Goal: Transaction & Acquisition: Purchase product/service

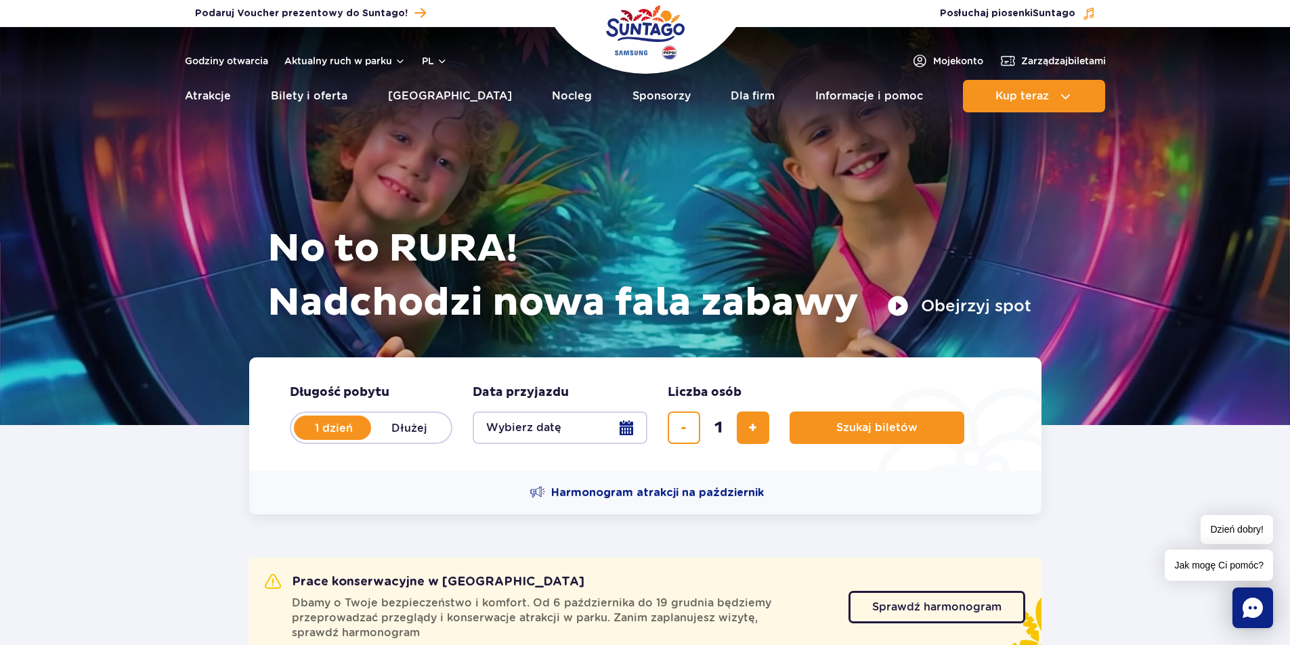
click at [629, 428] on button "Wybierz datę" at bounding box center [560, 428] width 175 height 33
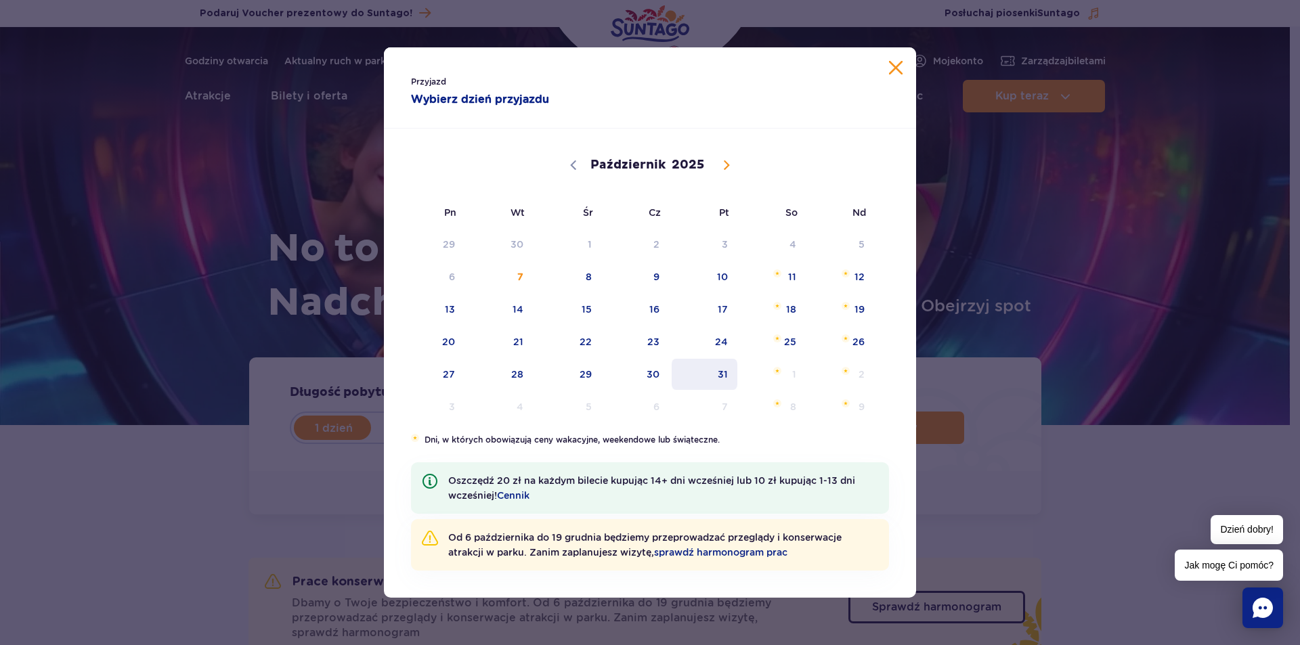
click at [723, 373] on span "31" at bounding box center [705, 374] width 68 height 31
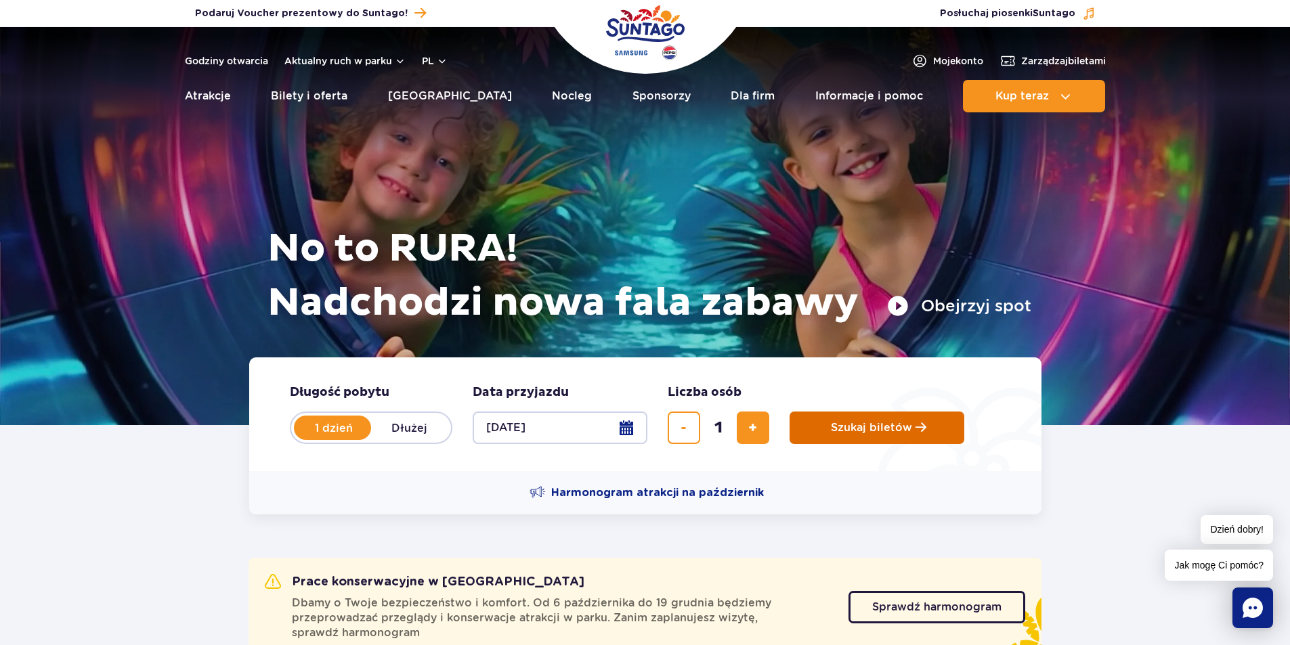
click at [841, 423] on span "Szukaj biletów" at bounding box center [871, 428] width 81 height 12
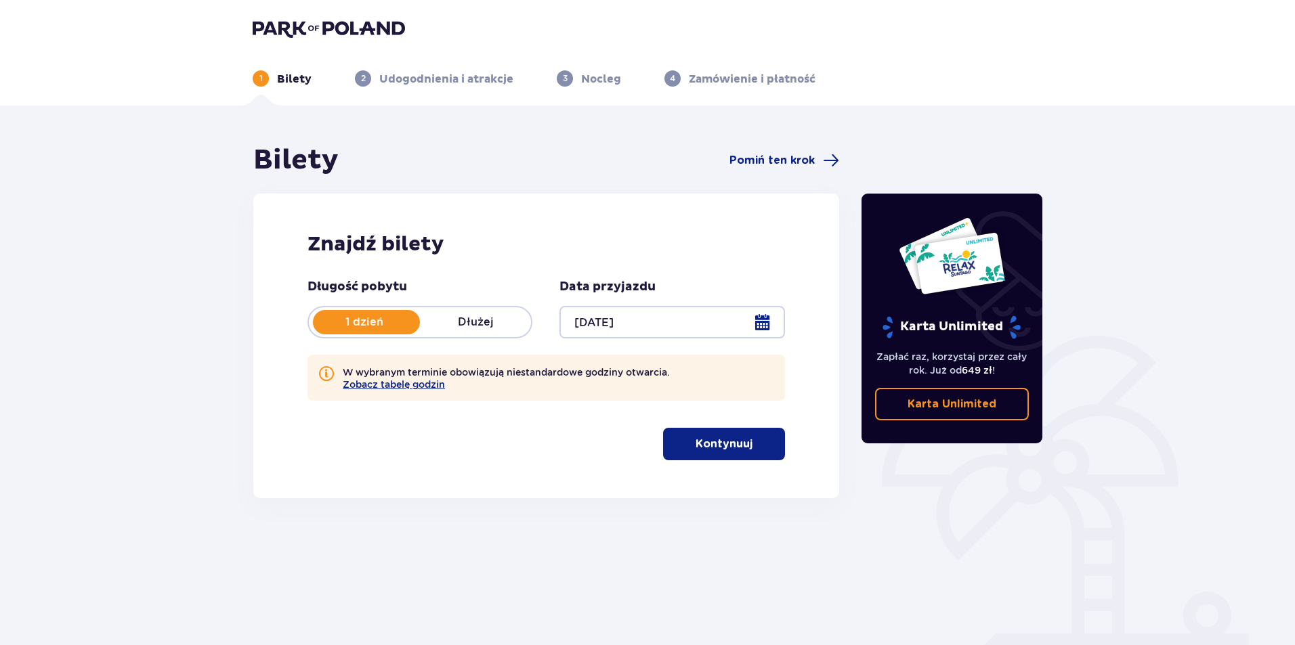
click at [723, 449] on p "Kontynuuj" at bounding box center [724, 444] width 57 height 15
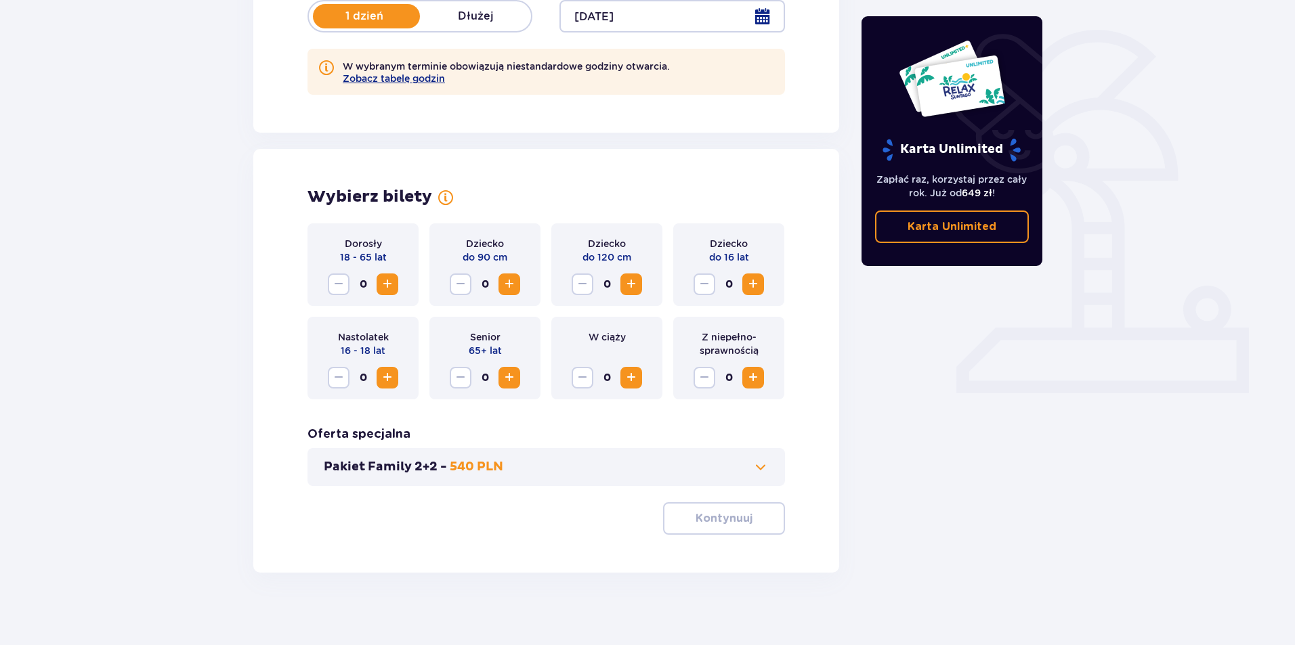
scroll to position [315, 0]
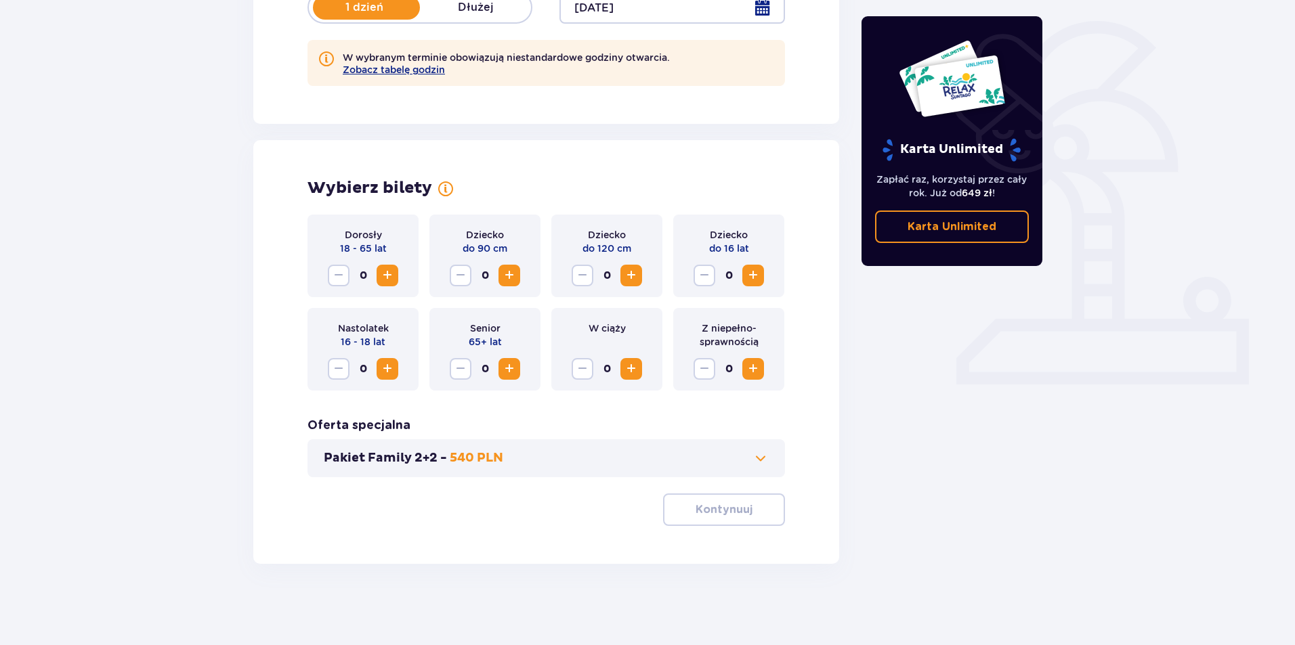
click at [387, 274] on span "Zwiększ" at bounding box center [387, 276] width 16 height 16
click at [738, 507] on p "Kontynuuj" at bounding box center [724, 510] width 57 height 15
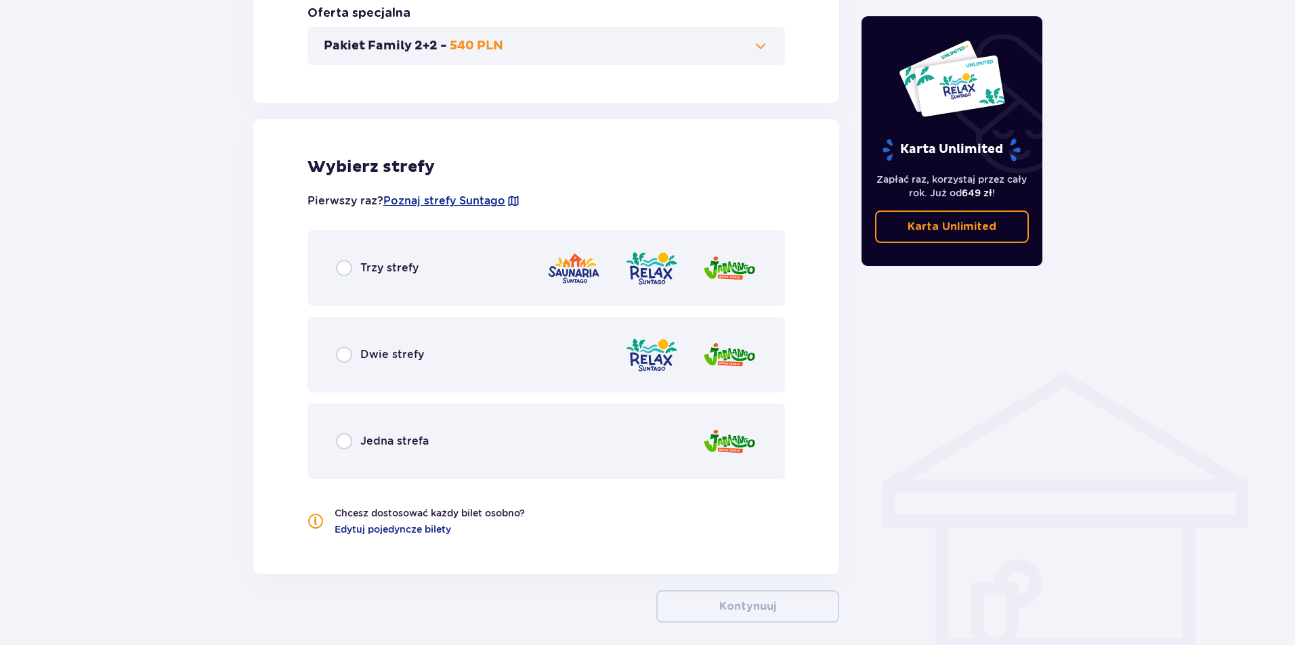
scroll to position [786, 0]
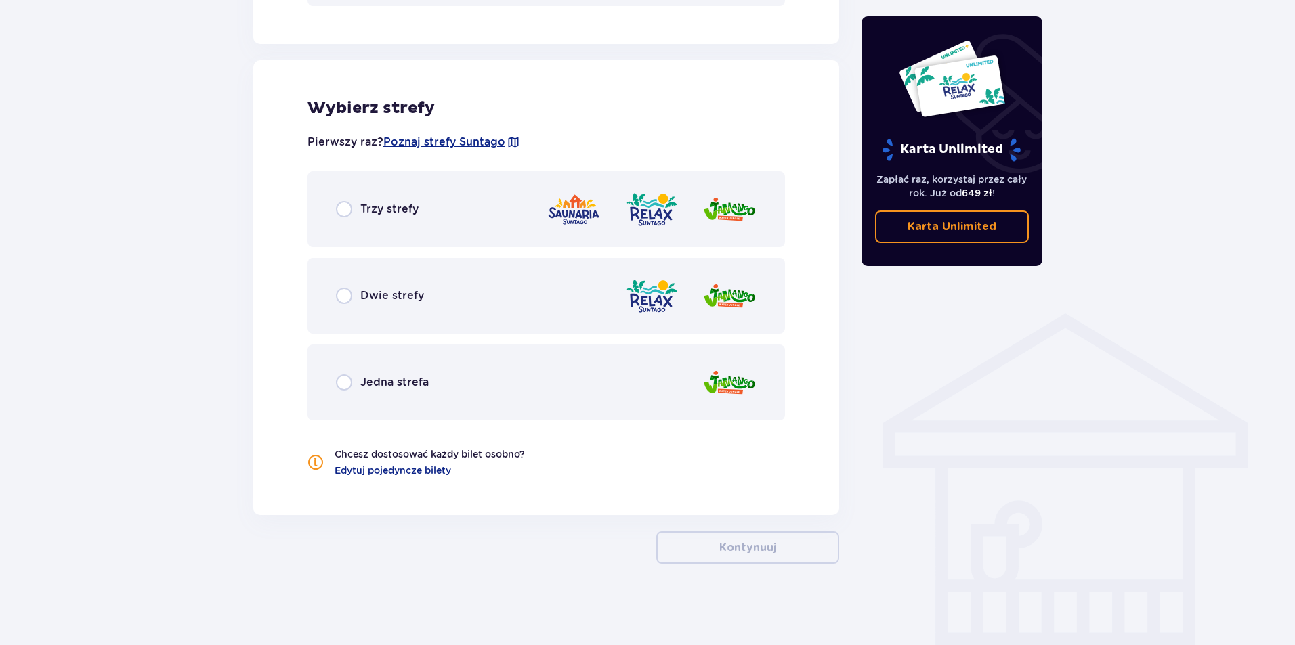
click at [345, 207] on input "radio" at bounding box center [344, 209] width 16 height 16
radio input "true"
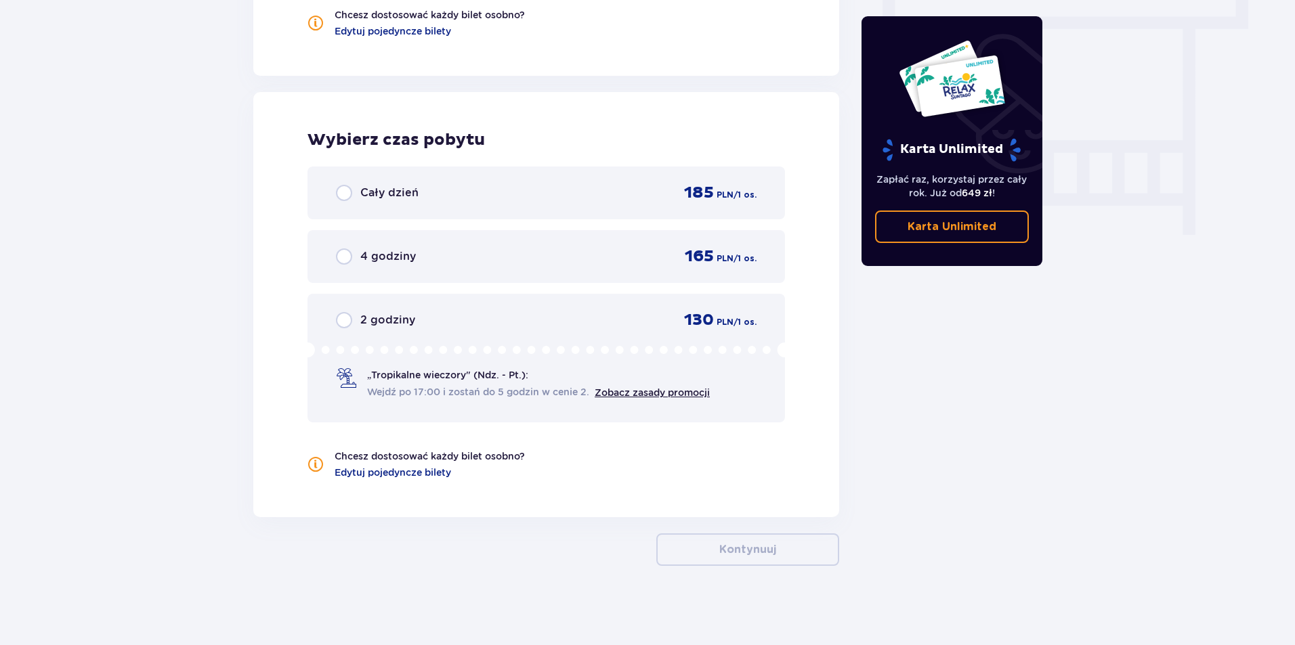
scroll to position [1228, 0]
click at [341, 190] on input "radio" at bounding box center [344, 191] width 16 height 16
radio input "true"
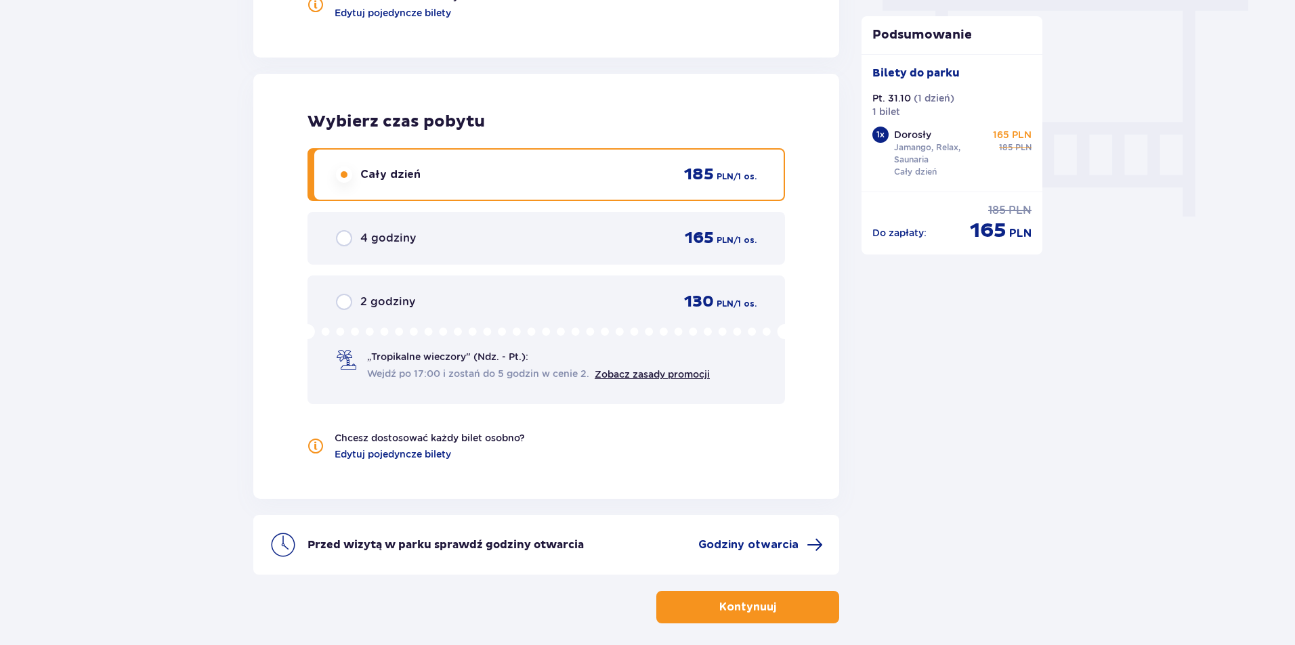
scroll to position [1236, 0]
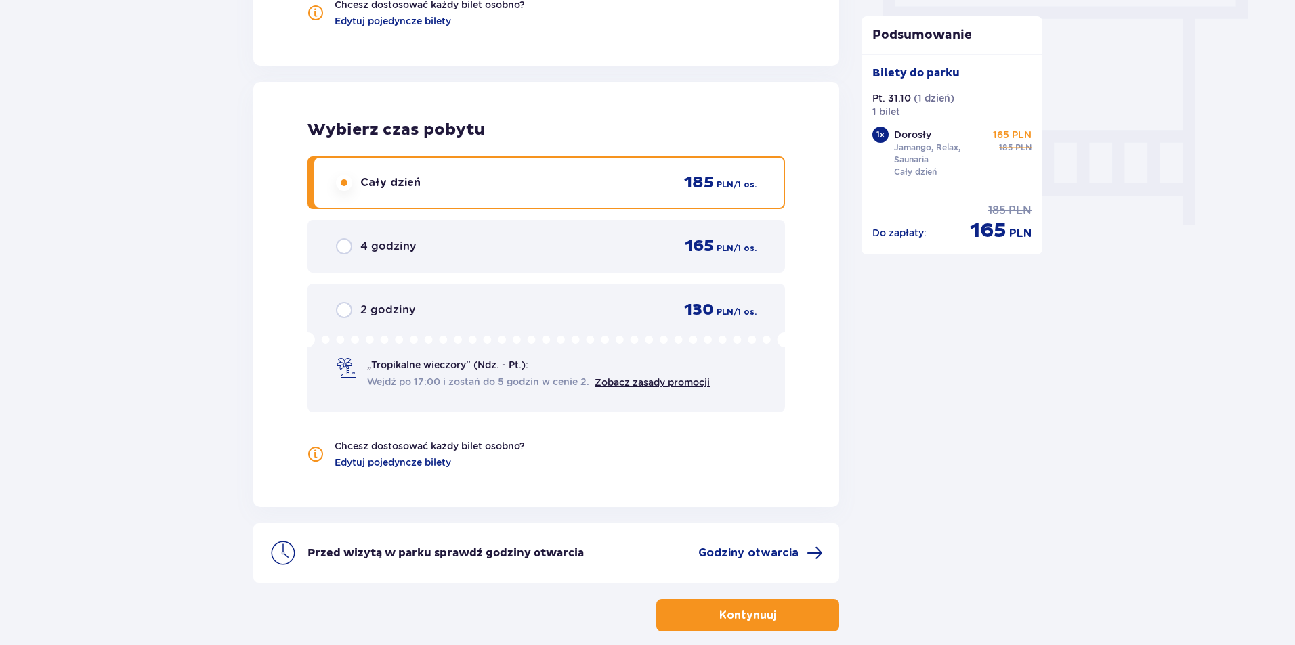
click at [739, 618] on p "Kontynuuj" at bounding box center [747, 615] width 57 height 15
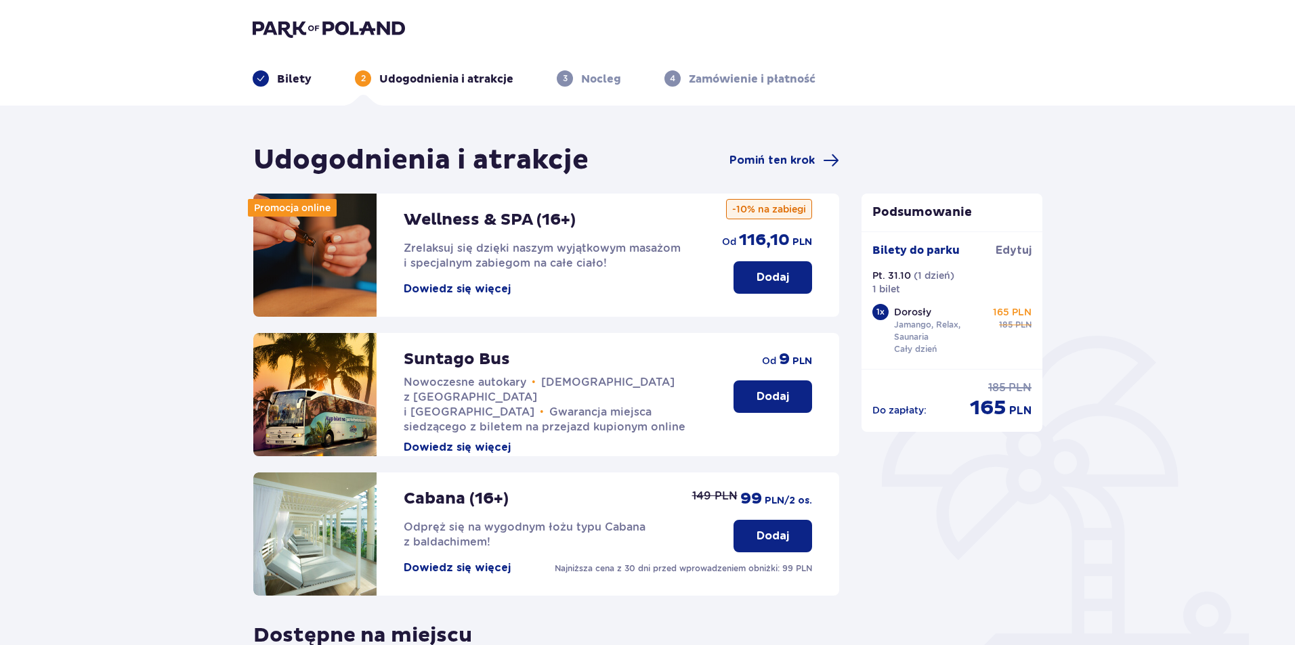
click at [767, 393] on p "Dodaj" at bounding box center [773, 396] width 33 height 15
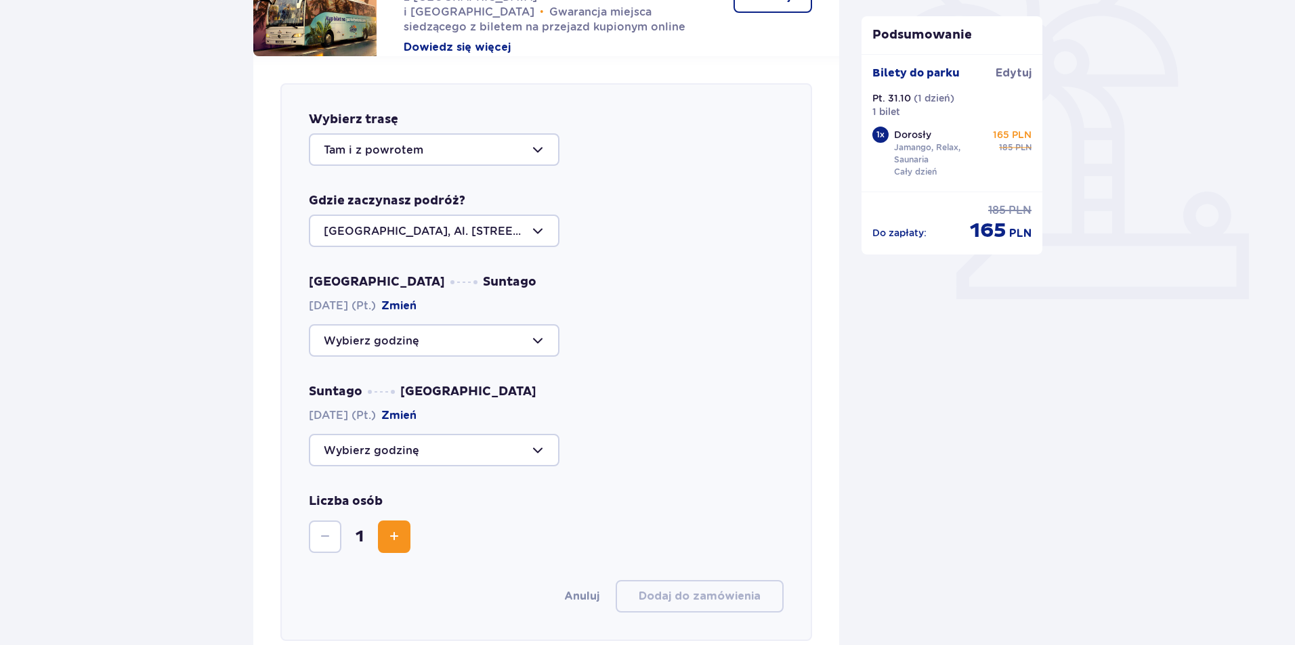
scroll to position [400, 0]
click at [539, 148] on div at bounding box center [434, 150] width 251 height 33
click at [386, 188] on p "Tam i z powrotem" at bounding box center [374, 191] width 100 height 15
click at [539, 230] on div at bounding box center [434, 231] width 251 height 33
click at [432, 273] on p "[GEOGRAPHIC_DATA], Al. [STREET_ADDRESS]" at bounding box center [434, 280] width 221 height 30
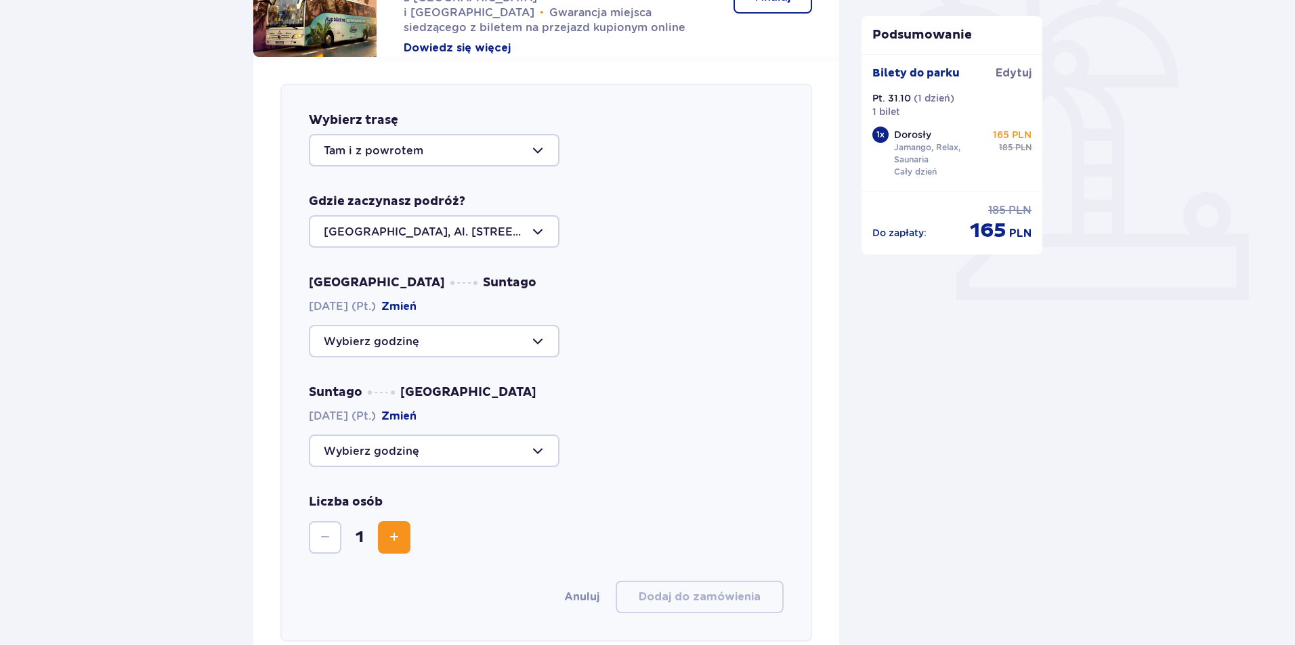
click at [537, 343] on div at bounding box center [434, 341] width 251 height 33
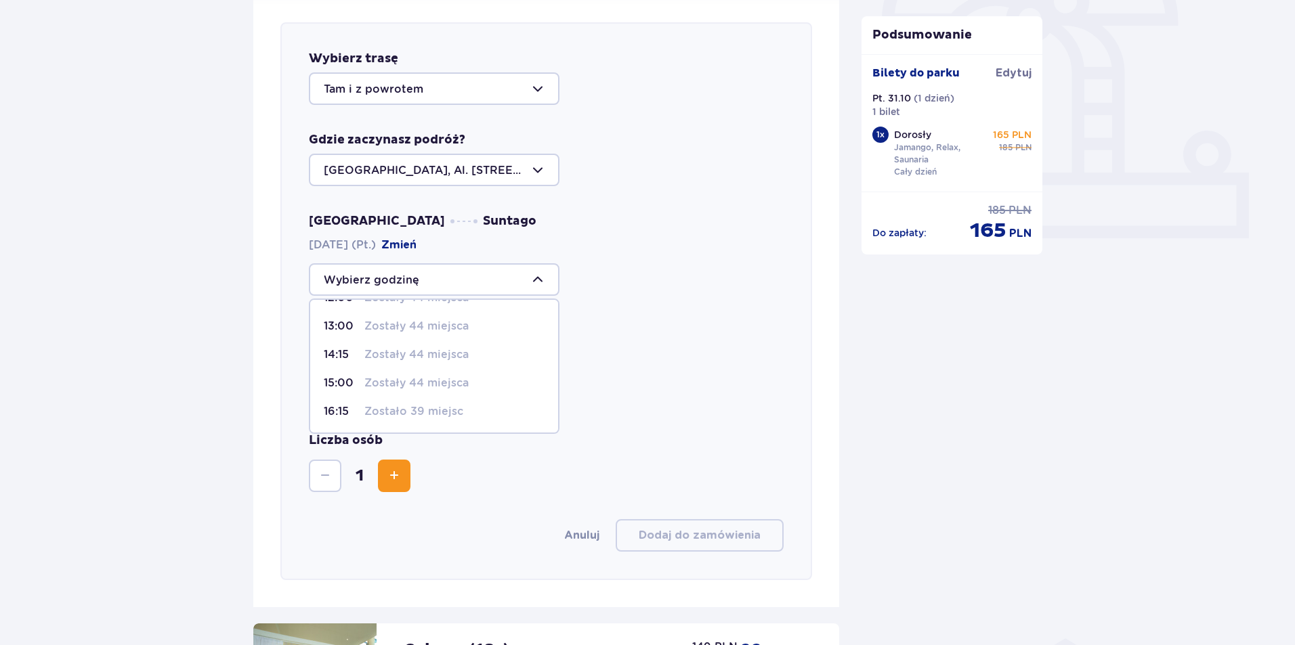
scroll to position [398, 0]
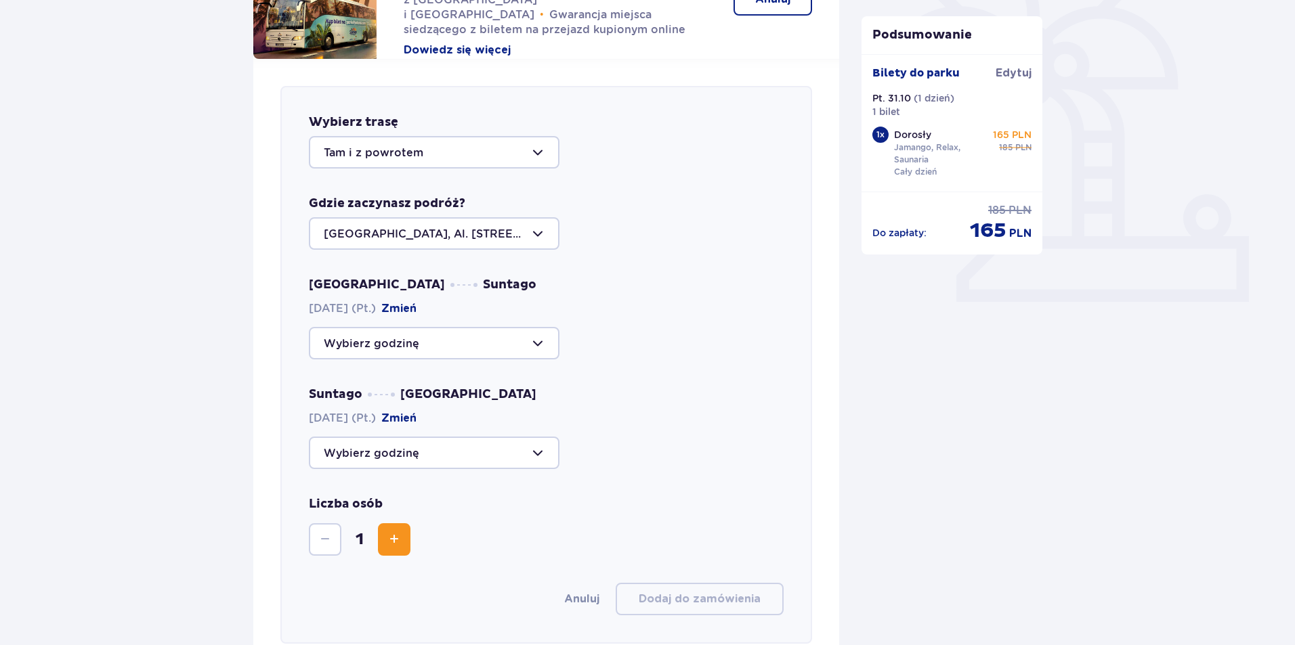
click at [395, 543] on span "Zwiększ" at bounding box center [394, 540] width 16 height 16
click at [534, 452] on div at bounding box center [434, 453] width 251 height 33
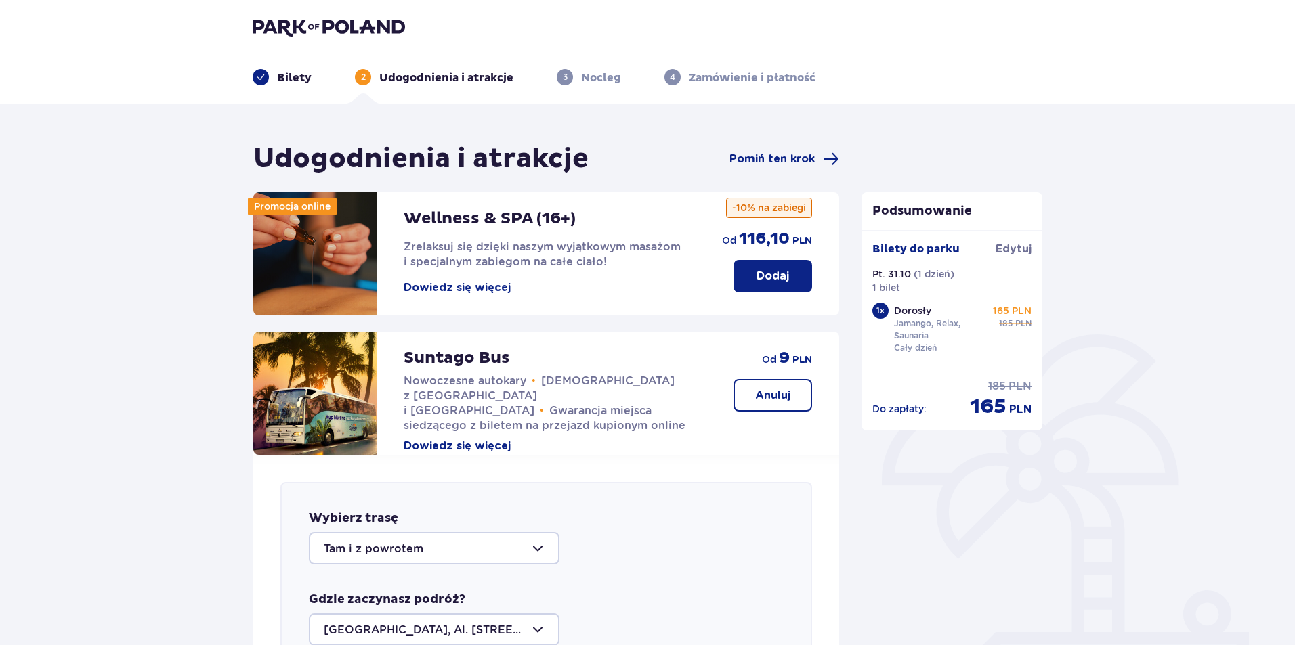
scroll to position [0, 0]
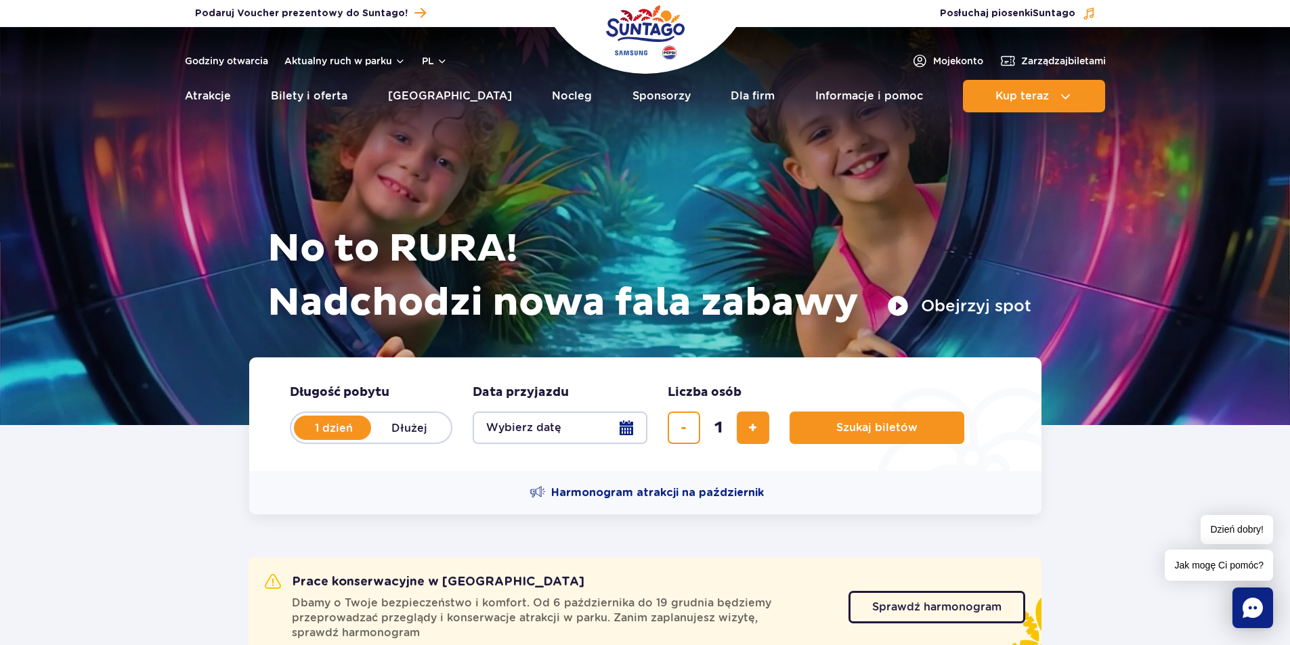
click at [629, 429] on button "Wybierz datę" at bounding box center [560, 428] width 175 height 33
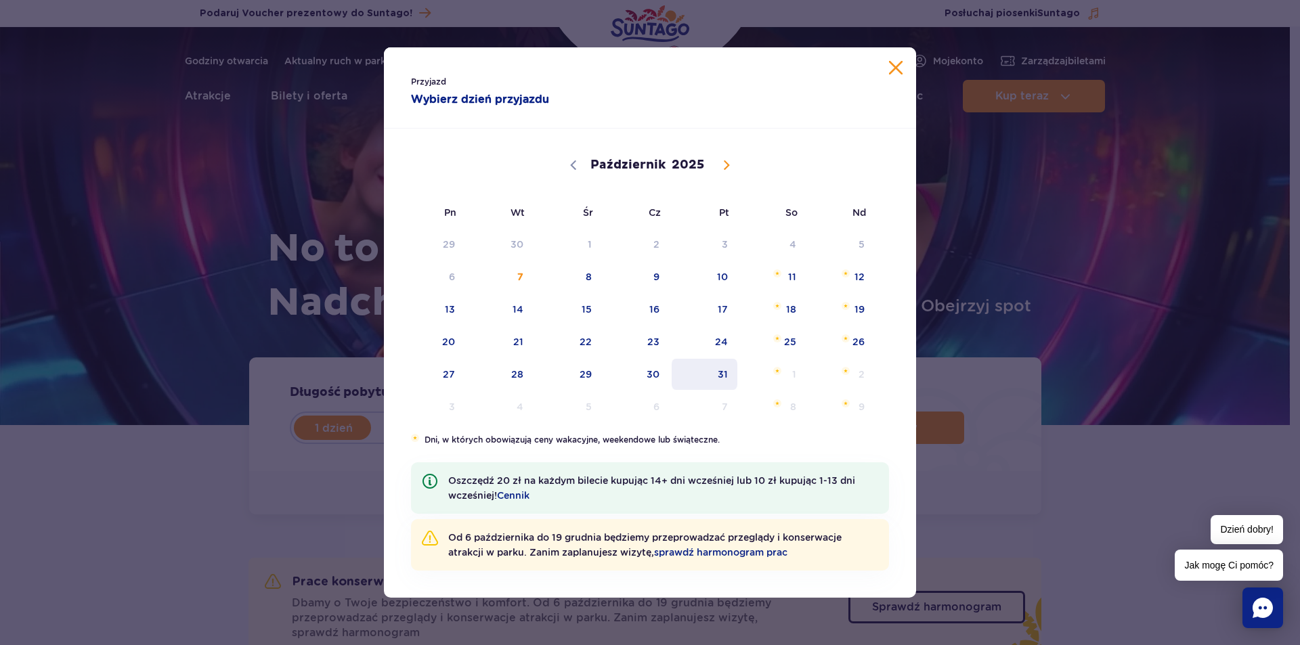
click at [726, 373] on span "31" at bounding box center [705, 374] width 68 height 31
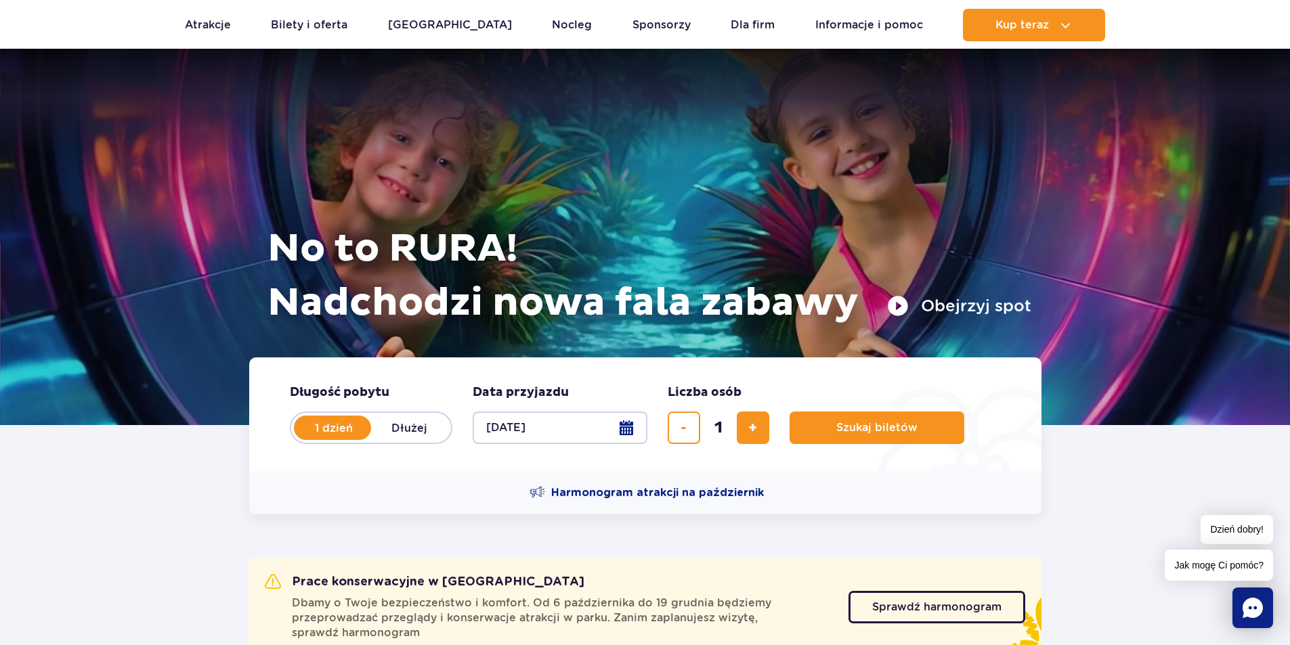
scroll to position [135, 0]
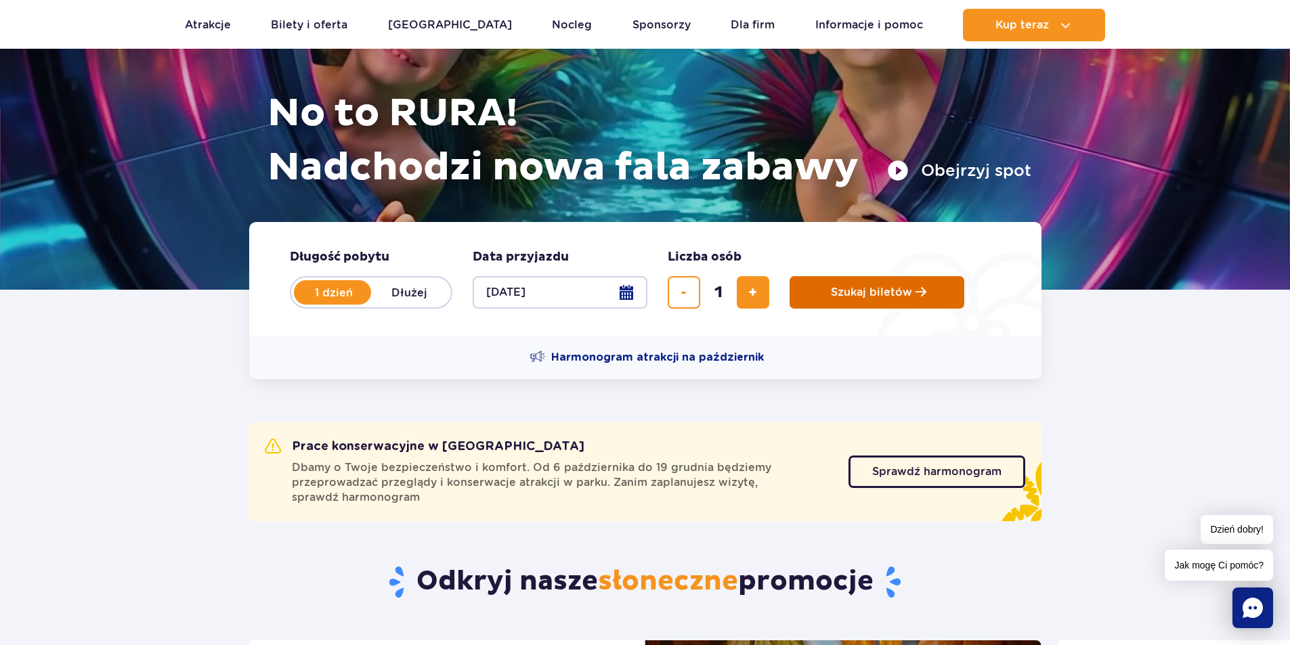
click at [887, 291] on span "Szukaj biletów" at bounding box center [871, 292] width 81 height 12
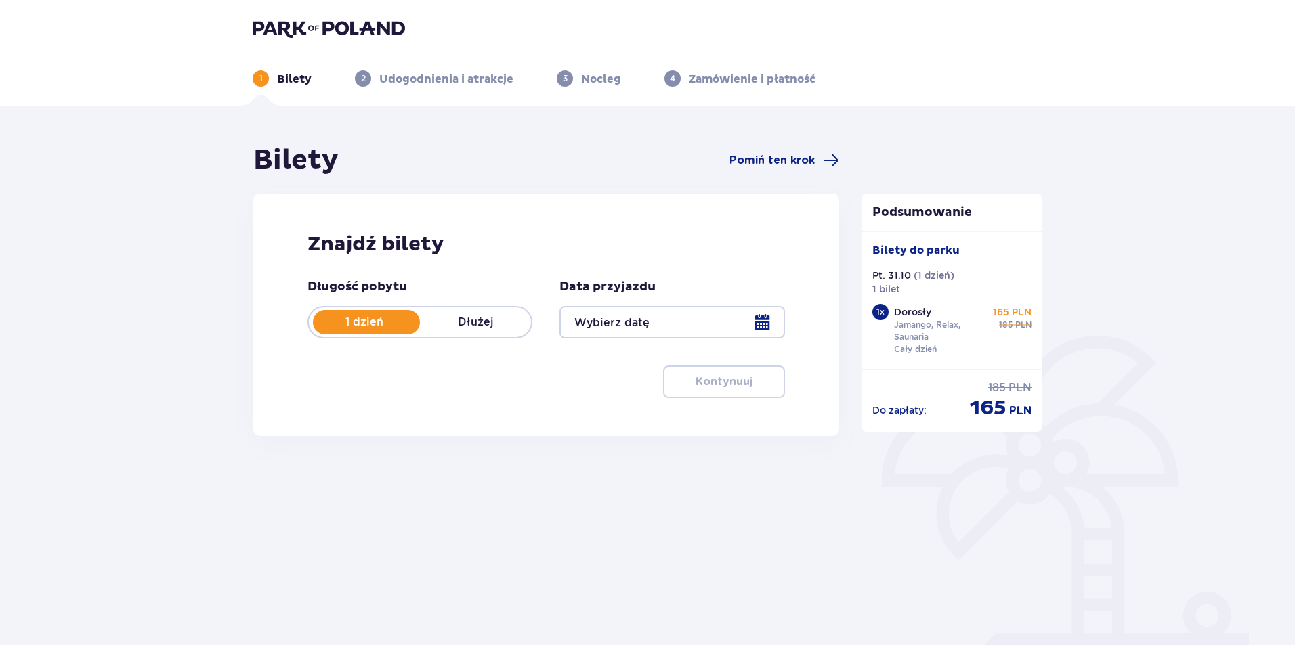
type input "[DATE]"
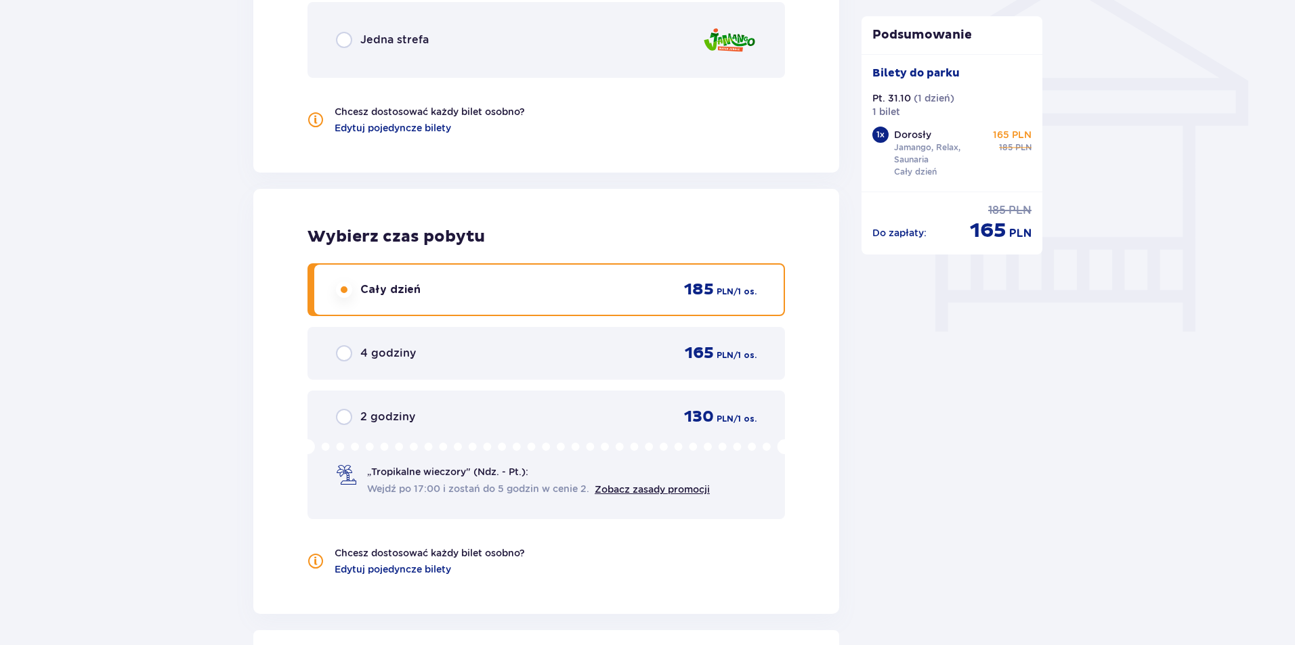
scroll to position [1151, 0]
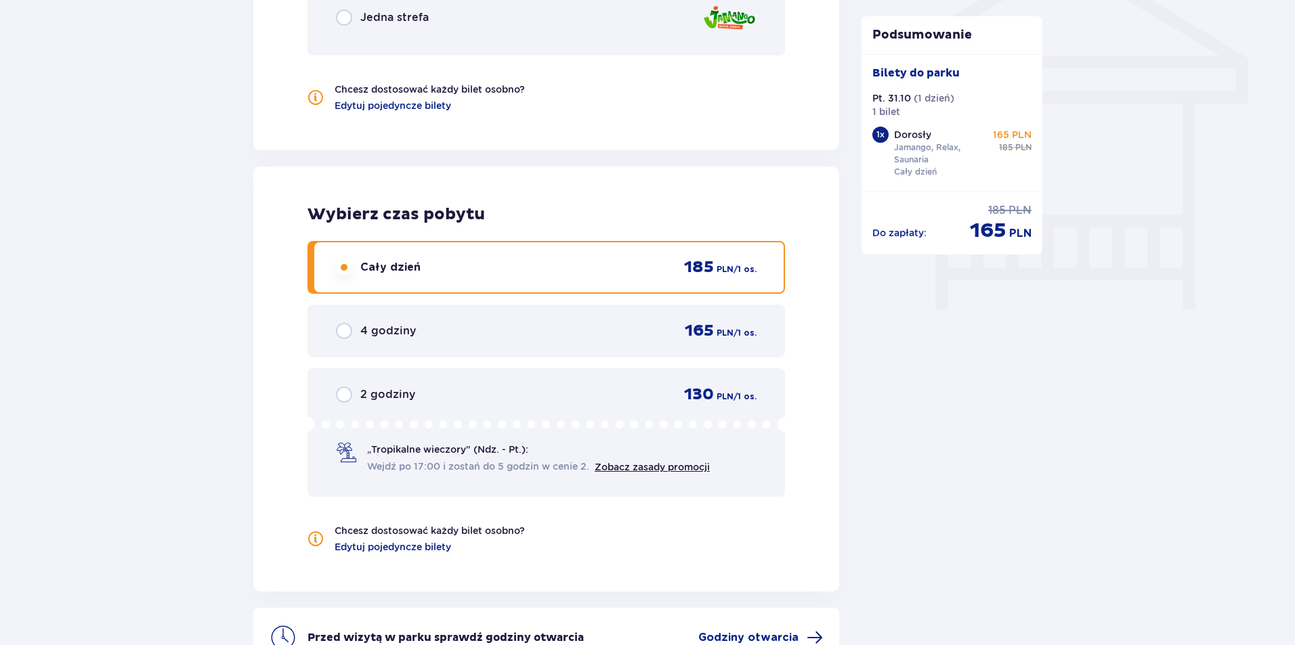
click at [344, 330] on input "radio" at bounding box center [344, 331] width 16 height 16
radio input "true"
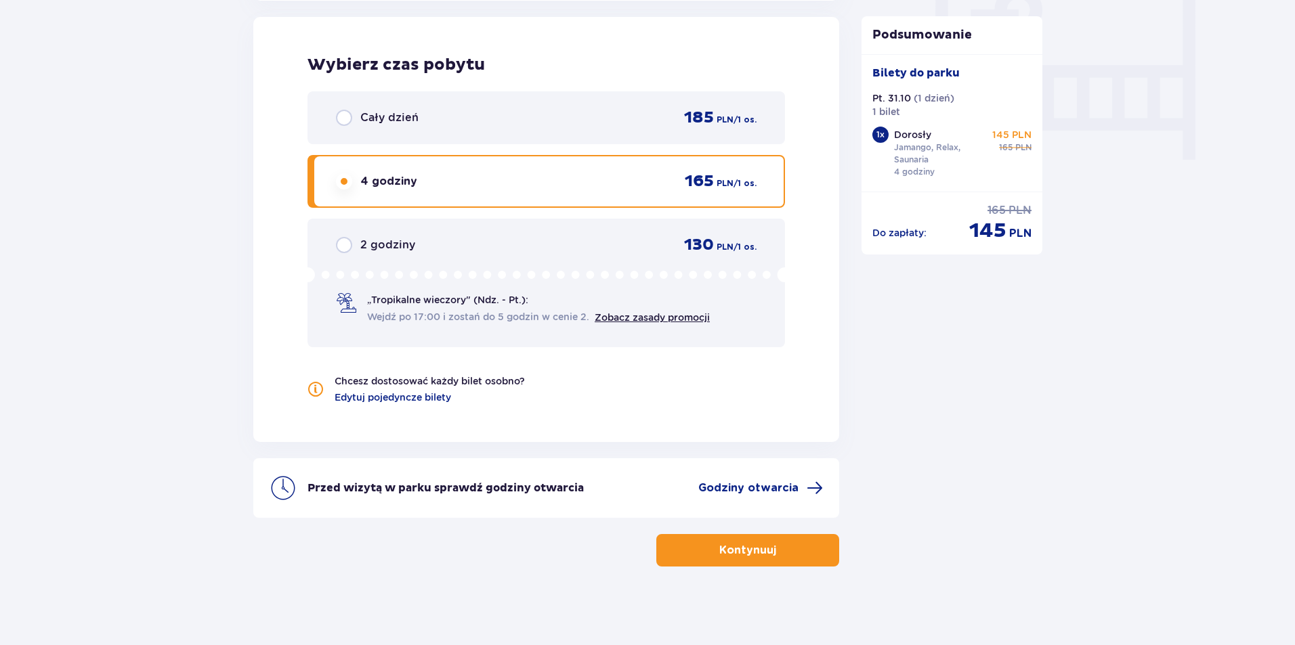
scroll to position [1304, 0]
